Goal: Task Accomplishment & Management: Manage account settings

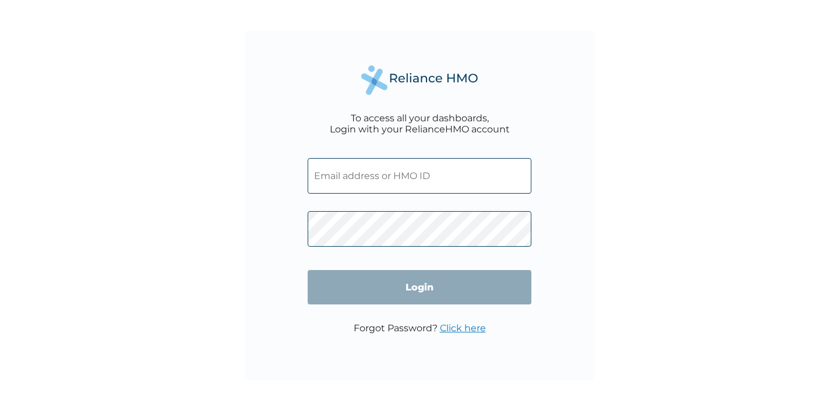
click at [480, 180] on input "text" at bounding box center [420, 176] width 224 height 36
type input "stellaemeziem29@gmail.com"
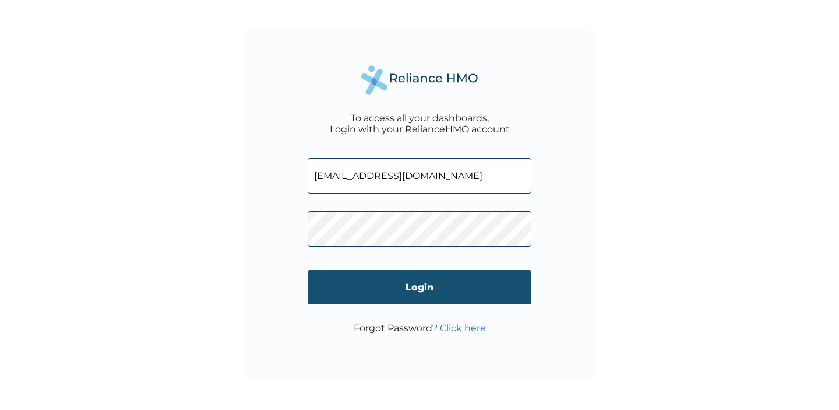
click at [413, 293] on input "Login" at bounding box center [420, 287] width 224 height 34
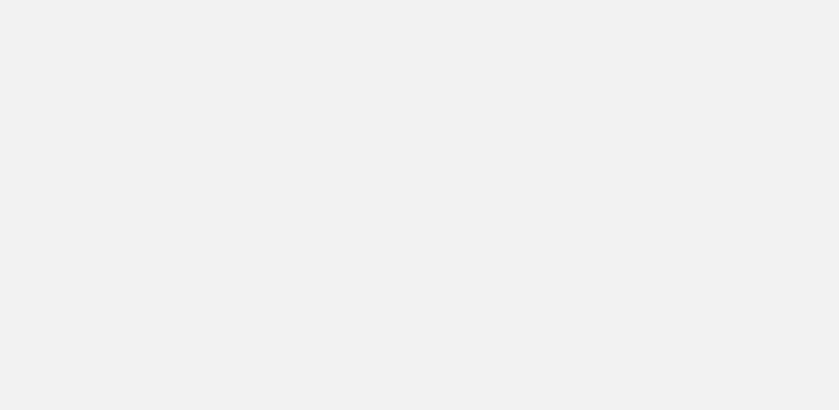
drag, startPoint x: 0, startPoint y: 0, endPoint x: 304, endPoint y: 131, distance: 330.7
drag, startPoint x: 0, startPoint y: 0, endPoint x: 248, endPoint y: 136, distance: 283.2
click at [456, 244] on div at bounding box center [419, 205] width 839 height 410
